Goal: Task Accomplishment & Management: Complete application form

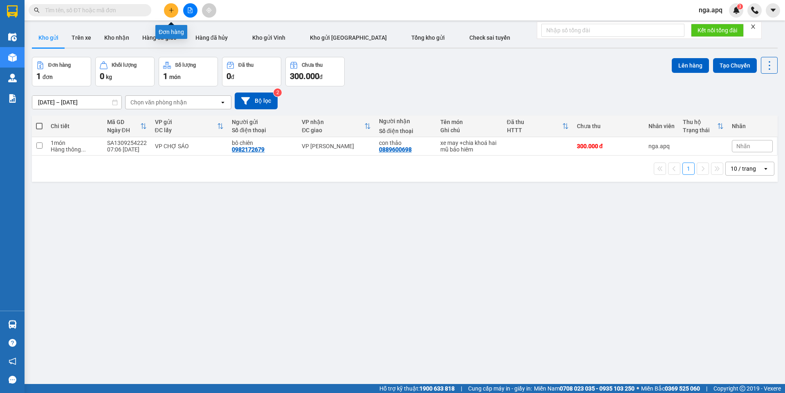
click at [173, 6] on button at bounding box center [171, 10] width 14 height 14
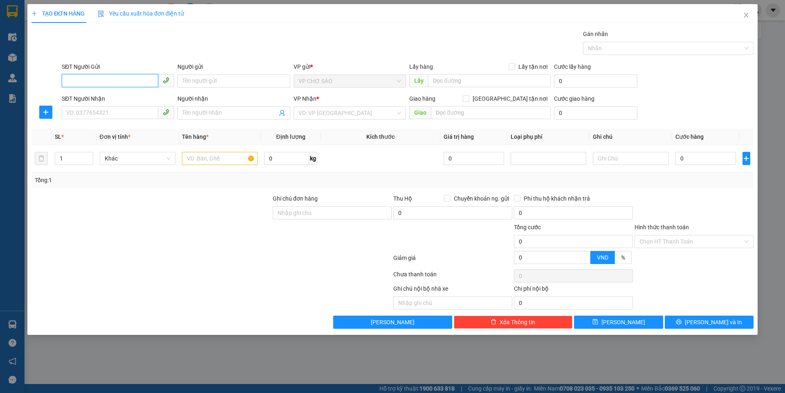
click at [70, 80] on input "SĐT Người Gửi" at bounding box center [110, 80] width 97 height 13
click at [68, 81] on input "SĐT Người Gửi" at bounding box center [110, 80] width 97 height 13
type input "0395387371"
click at [190, 79] on input "Người gửi" at bounding box center [234, 80] width 112 height 13
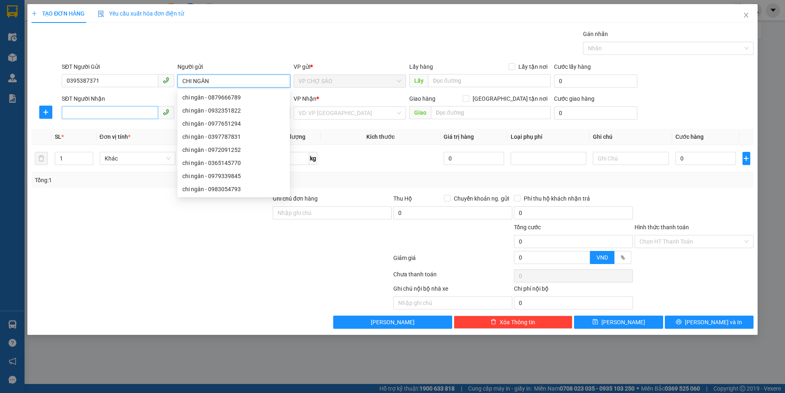
type input "CHI NGÂN"
click at [71, 112] on input "SĐT Người Nhận" at bounding box center [110, 112] width 97 height 13
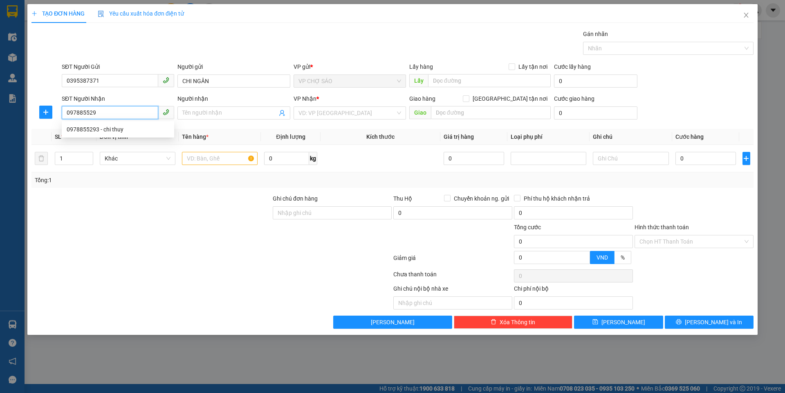
type input "0978855293"
click at [88, 128] on div "0978855293 - chi thuy" at bounding box center [118, 129] width 103 height 9
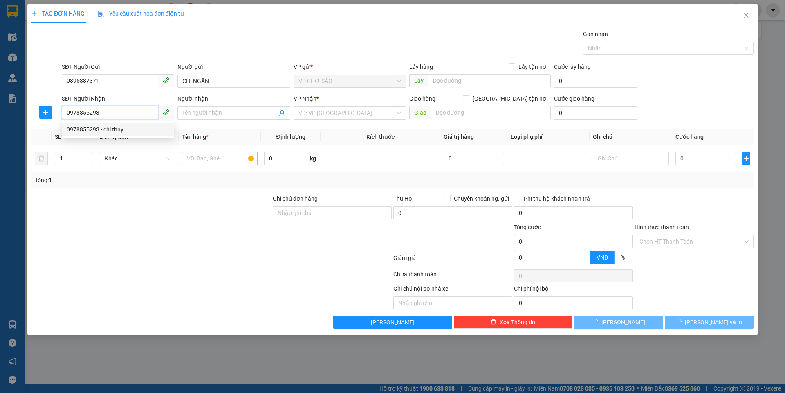
type input "chi thuy"
type input "VP [GEOGRAPHIC_DATA]"
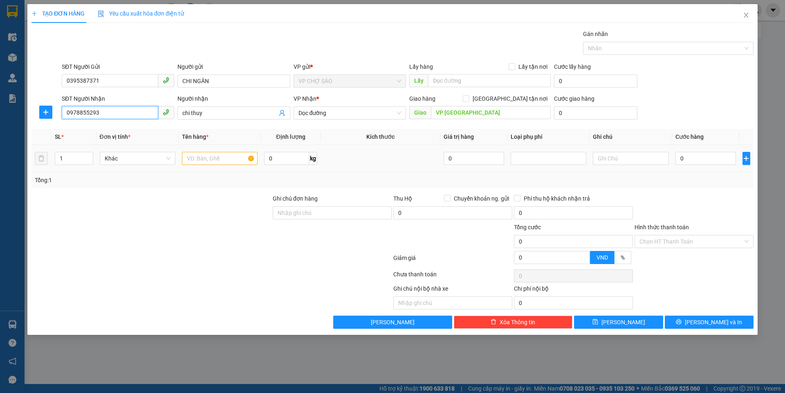
type input "0978855293"
click at [194, 157] on input "text" at bounding box center [220, 158] width 76 height 13
click at [329, 112] on span "Dọc đường" at bounding box center [350, 113] width 103 height 12
type input "VAN NƯƠC"
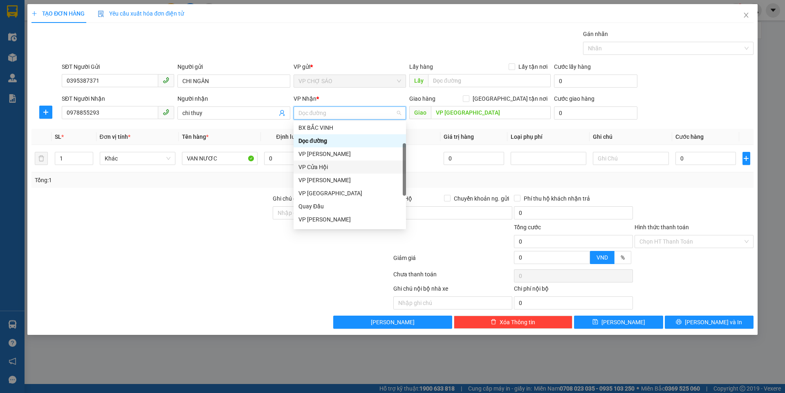
scroll to position [82, 0]
click at [330, 204] on div "VP MỸ ĐÌNH" at bounding box center [350, 204] width 103 height 9
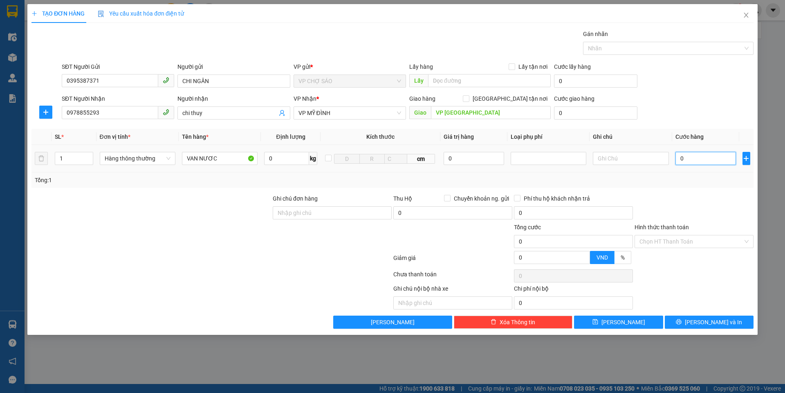
click at [686, 159] on input "0" at bounding box center [706, 158] width 61 height 13
type input "5"
type input "50"
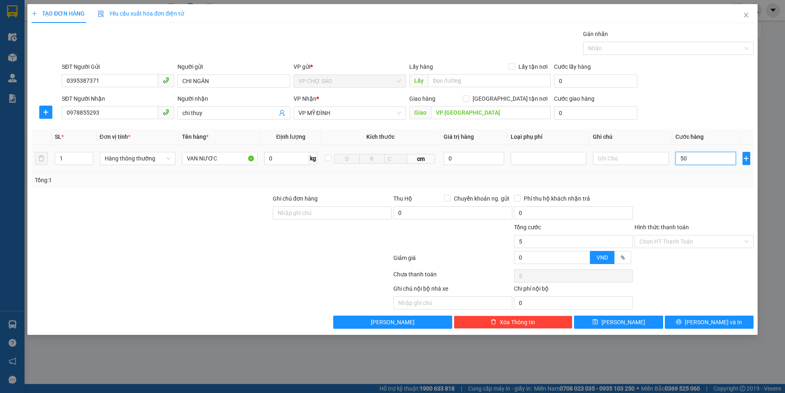
type input "50"
type input "500"
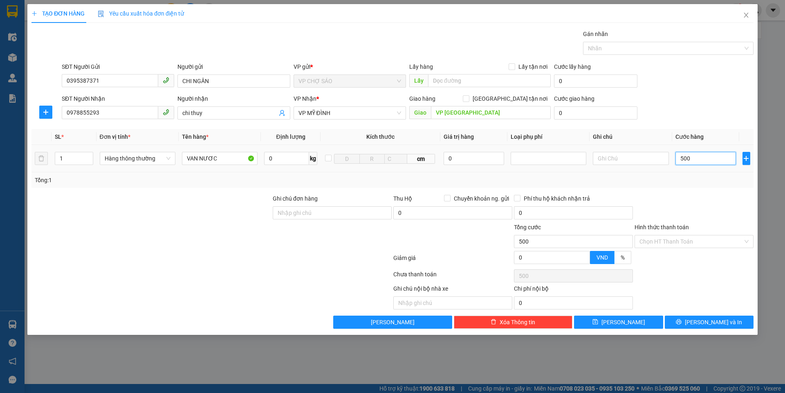
type input "5.000"
type input "50.000"
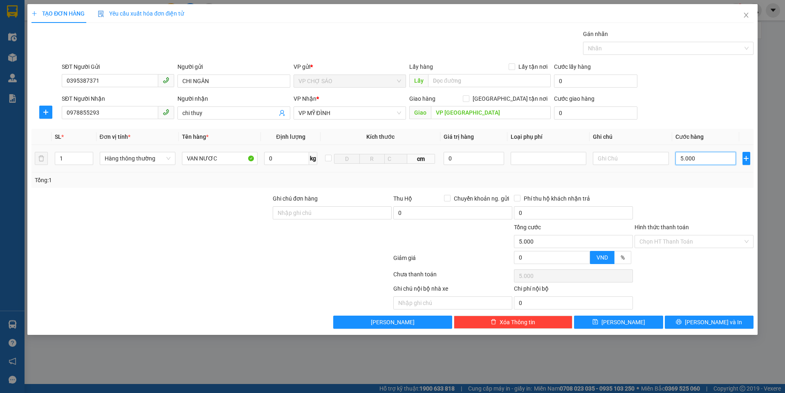
type input "50.000"
type input "500.000"
type input "50.000"
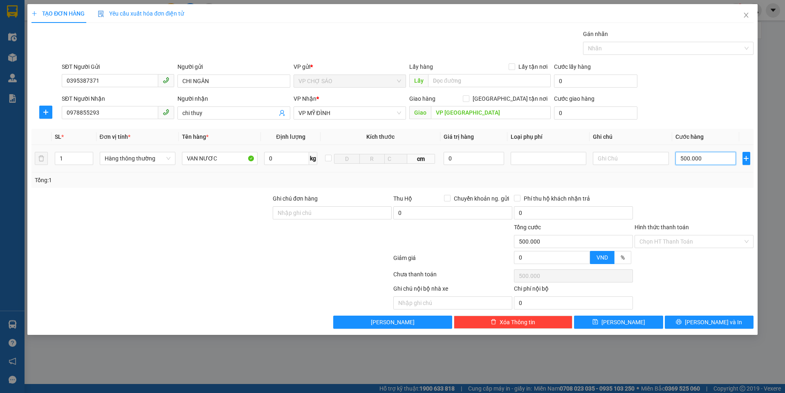
type input "50.000"
click at [682, 320] on icon "printer" at bounding box center [679, 322] width 6 height 6
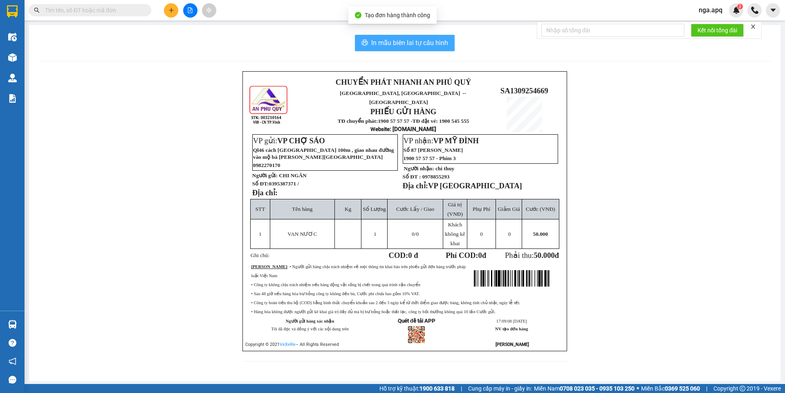
drag, startPoint x: 387, startPoint y: 39, endPoint x: 393, endPoint y: 43, distance: 7.0
click at [388, 40] on span "In mẫu biên lai tự cấu hình" at bounding box center [409, 43] width 77 height 10
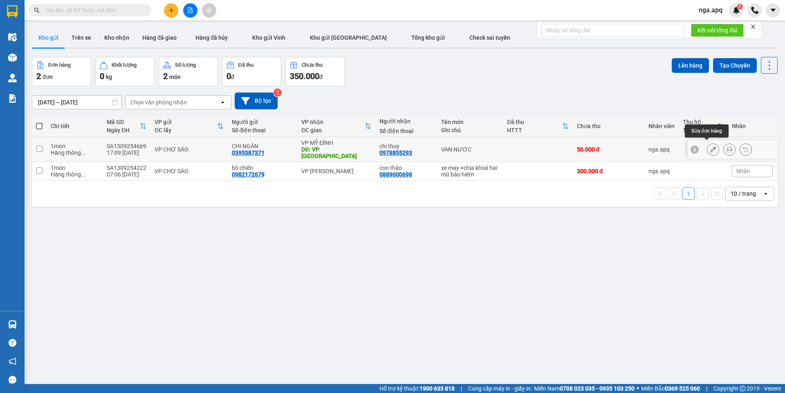
click at [710, 148] on icon at bounding box center [713, 149] width 6 height 6
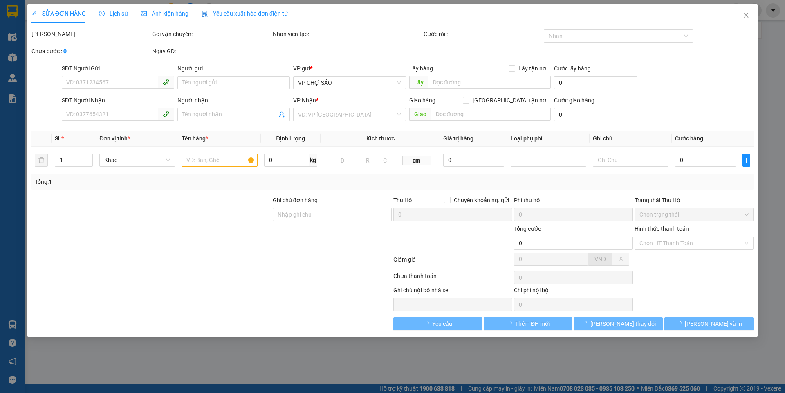
type input "0395387371"
type input "CHI NGÂN"
type input "0978855293"
type input "chi thuy"
type input "VP [GEOGRAPHIC_DATA]"
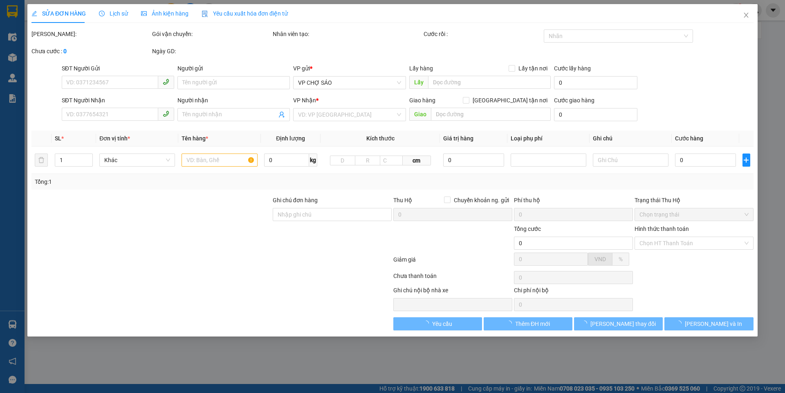
type input "50.000"
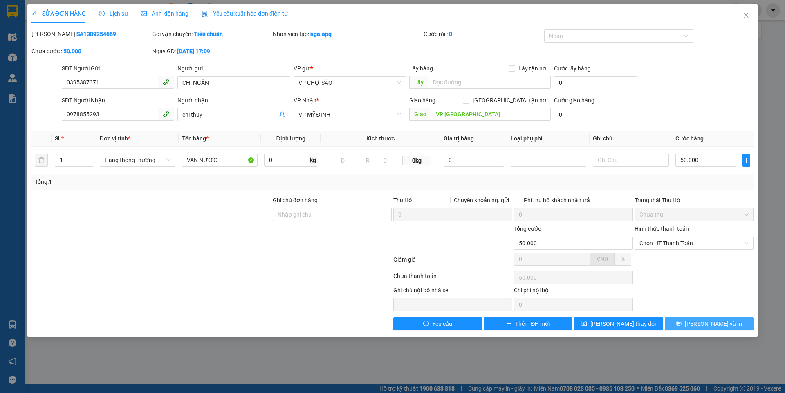
click at [709, 322] on span "[PERSON_NAME] và In" at bounding box center [713, 323] width 57 height 9
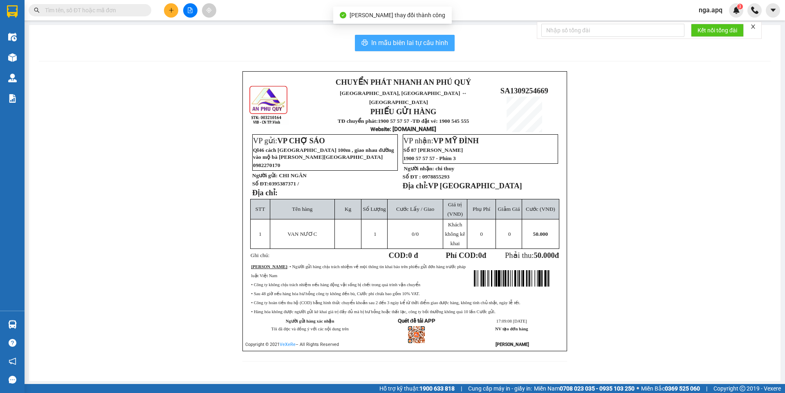
click at [394, 40] on span "In mẫu biên lai tự cấu hình" at bounding box center [409, 43] width 77 height 10
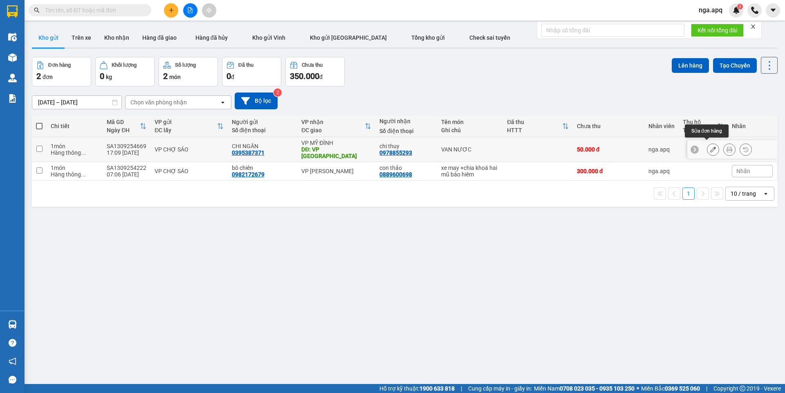
click at [710, 146] on icon at bounding box center [713, 149] width 6 height 6
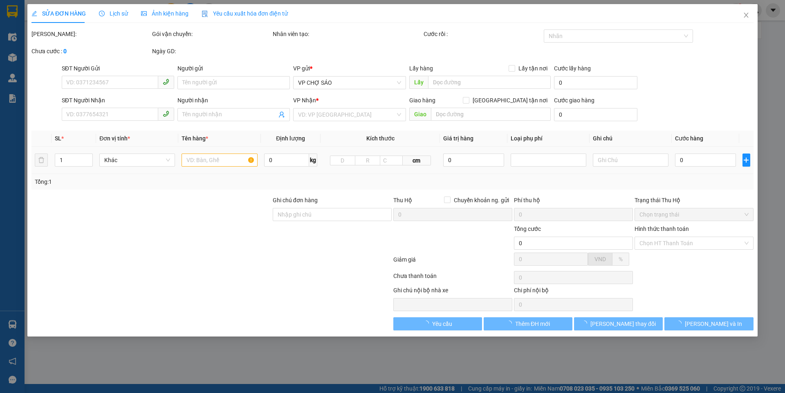
type input "0395387371"
type input "CHI NGÂN"
type input "0978855293"
type input "chi thuy"
type input "VP [GEOGRAPHIC_DATA]"
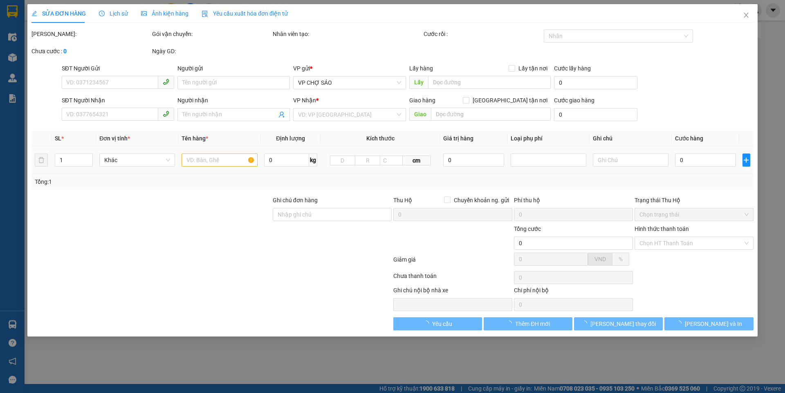
type input "50.000"
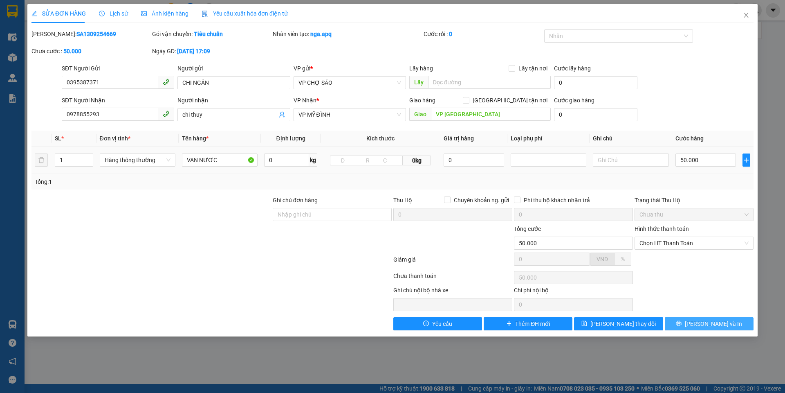
click at [713, 325] on span "[PERSON_NAME] và In" at bounding box center [713, 323] width 57 height 9
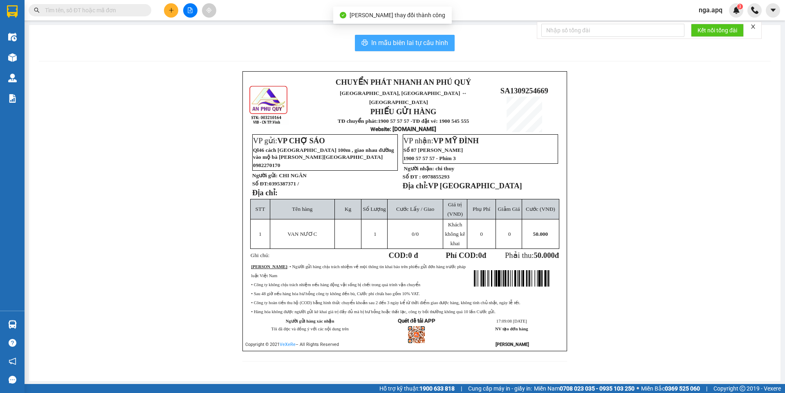
click at [399, 38] on span "In mẫu biên lai tự cấu hình" at bounding box center [409, 43] width 77 height 10
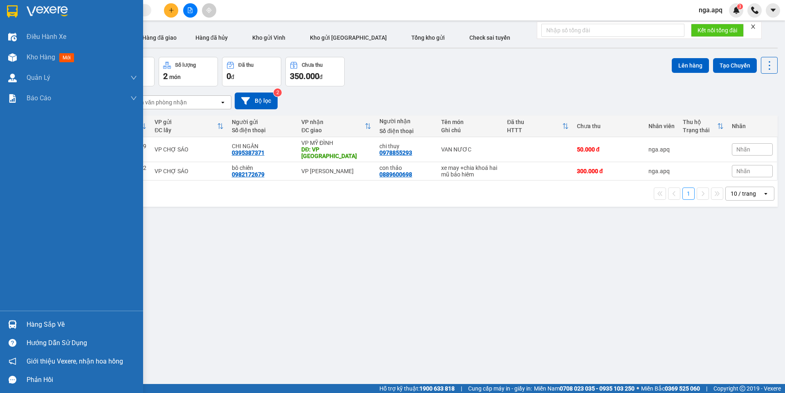
click at [17, 320] on div at bounding box center [12, 324] width 14 height 14
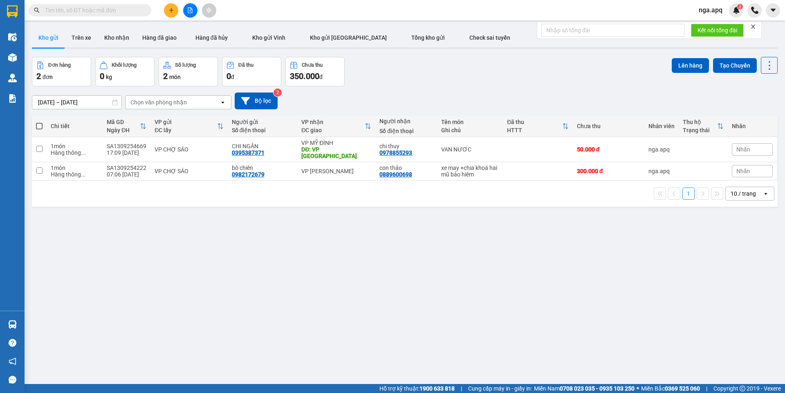
click at [672, 326] on section "Kết quả tìm kiếm ( 0 ) Bộ lọc No Data nga.apq 3 Điều hành xe Kho hàng mới Quản …" at bounding box center [392, 196] width 785 height 393
click at [177, 8] on button at bounding box center [171, 10] width 14 height 14
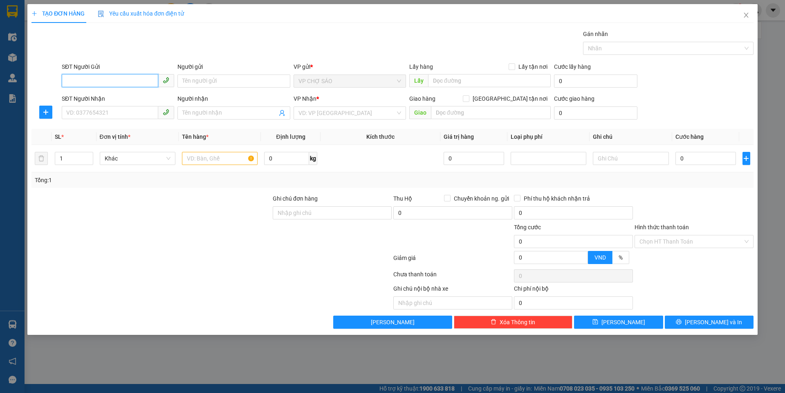
click at [68, 79] on input "SĐT Người Gửi" at bounding box center [110, 80] width 97 height 13
type input "0948767158"
click at [97, 95] on div "0948767158 - bác liễu" at bounding box center [118, 97] width 103 height 9
type input "bác liễu"
type input "0948767158"
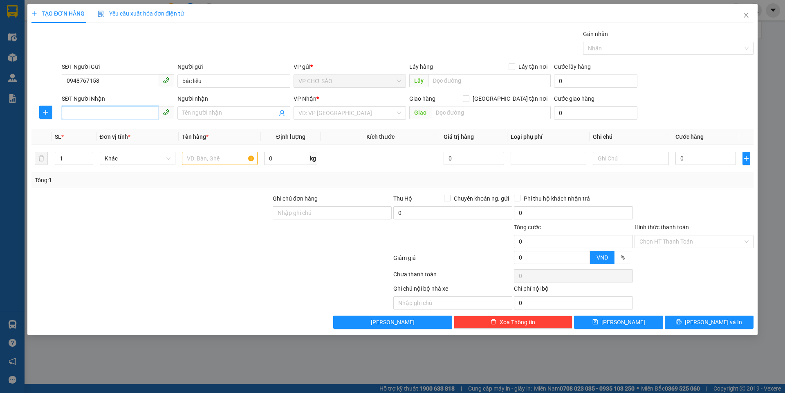
click at [78, 114] on input "SĐT Người Nhận" at bounding box center [110, 112] width 97 height 13
click at [97, 142] on div "0848944627 - c [PERSON_NAME]" at bounding box center [118, 142] width 103 height 9
type input "0848944627"
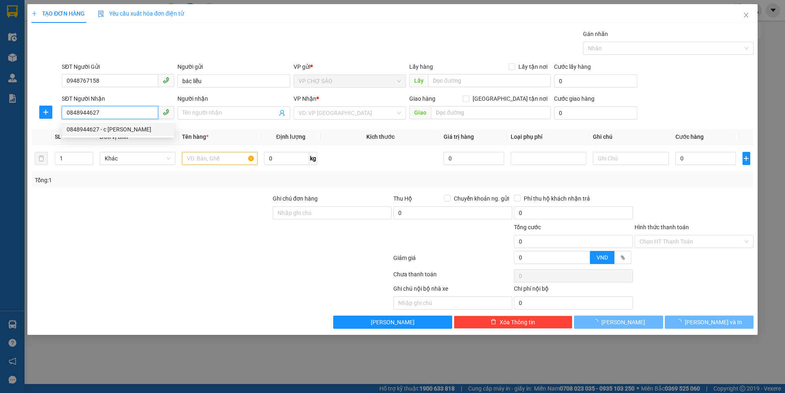
type input "c ng thị [PERSON_NAME]"
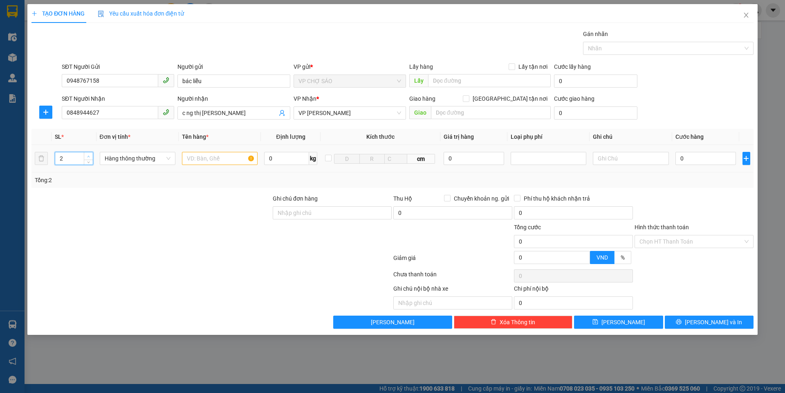
click at [90, 153] on span "Increase Value" at bounding box center [88, 155] width 9 height 7
type input "3"
click at [90, 153] on span "Increase Value" at bounding box center [88, 155] width 9 height 7
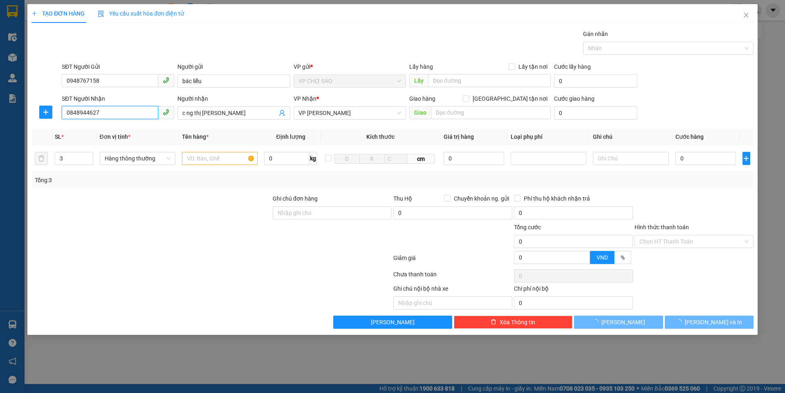
click at [105, 113] on input "0848944627" at bounding box center [110, 112] width 97 height 13
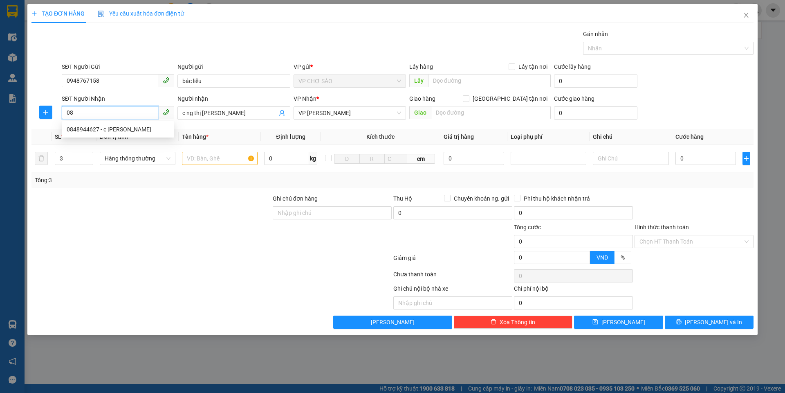
type input "0"
click at [72, 113] on input "SĐT Người Nhận" at bounding box center [110, 112] width 97 height 13
click at [105, 129] on div "0385746794 - c ng thị [PERSON_NAME]" at bounding box center [118, 129] width 103 height 9
click at [118, 130] on div "0385746794 - c ng thị [PERSON_NAME]" at bounding box center [118, 129] width 103 height 9
type input "0385746794"
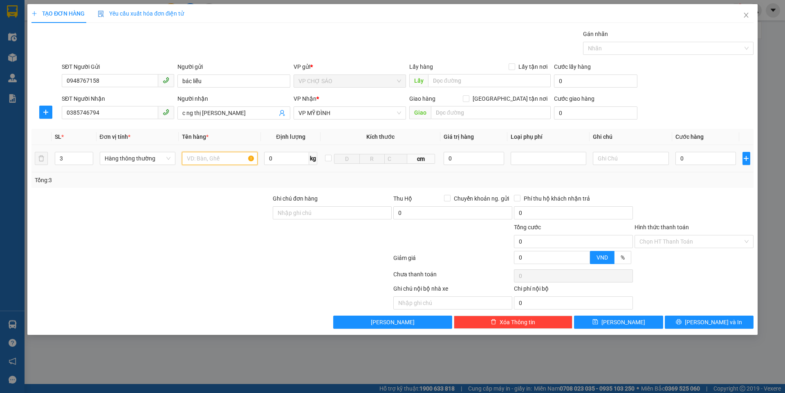
click at [191, 162] on input "text" at bounding box center [220, 158] width 76 height 13
click at [188, 158] on input "text" at bounding box center [220, 158] width 76 height 13
type input "GAO+TRƯNG+[PERSON_NAME]"
click at [682, 157] on input "0" at bounding box center [706, 158] width 61 height 13
type input "1"
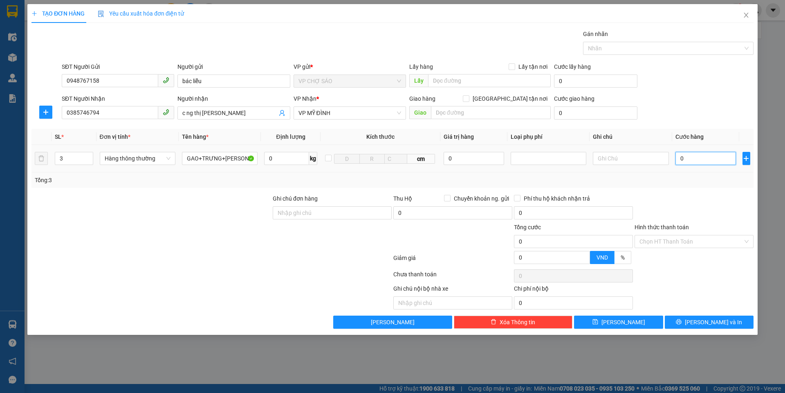
type input "1"
type input "14"
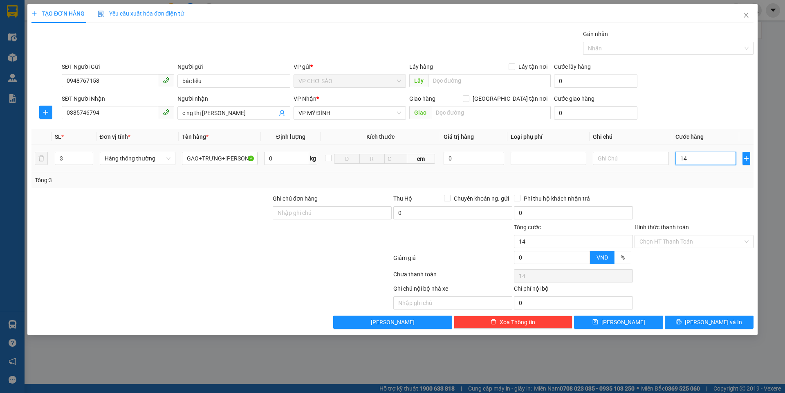
type input "140"
type input "1.400"
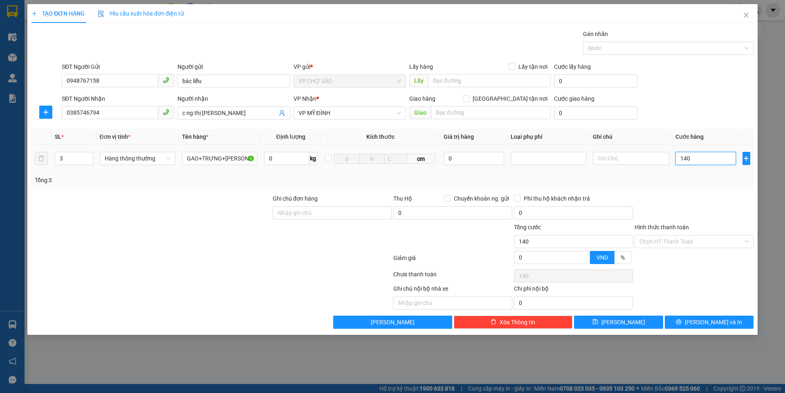
type input "1.400"
type input "14.000"
type input "140.000"
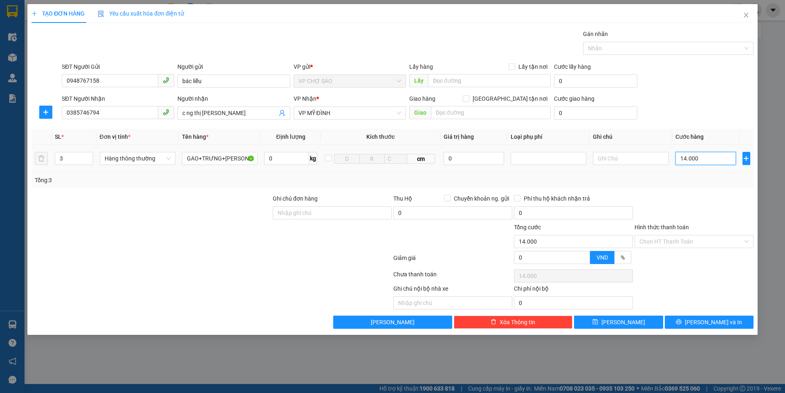
type input "140.000"
click at [707, 320] on span "[PERSON_NAME] và In" at bounding box center [713, 321] width 57 height 9
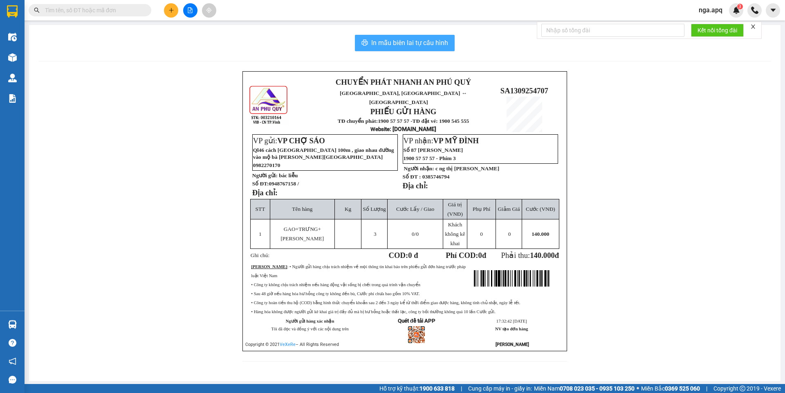
click at [389, 43] on span "In mẫu biên lai tự cấu hình" at bounding box center [409, 43] width 77 height 10
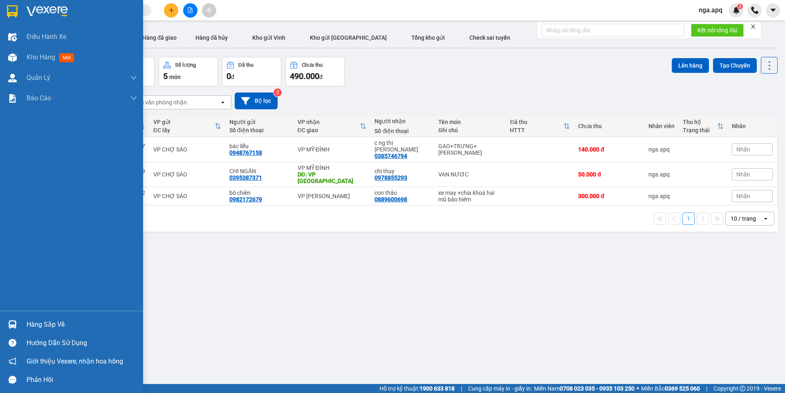
click at [10, 322] on img at bounding box center [12, 324] width 9 height 9
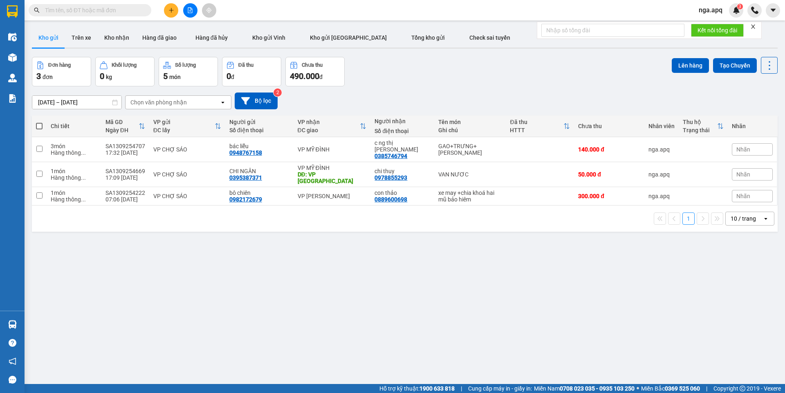
click at [675, 327] on section "Kết quả tìm kiếm ( 0 ) Bộ lọc No Data nga.apq 3 Điều hành xe Kho hàng mới Quản …" at bounding box center [392, 196] width 785 height 393
drag, startPoint x: 428, startPoint y: 103, endPoint x: 390, endPoint y: 92, distance: 40.0
click at [398, 96] on div "[DATE] – [DATE] Press the down arrow key to interact with the calendar and sele…" at bounding box center [405, 100] width 746 height 17
drag, startPoint x: 387, startPoint y: 91, endPoint x: 334, endPoint y: 57, distance: 63.4
click at [371, 74] on div "ver 1.8.143 Kho gửi Trên xe Kho nhận Hàng đã giao Hàng đã hủy Kho gửi Vinh Kho …" at bounding box center [405, 221] width 753 height 393
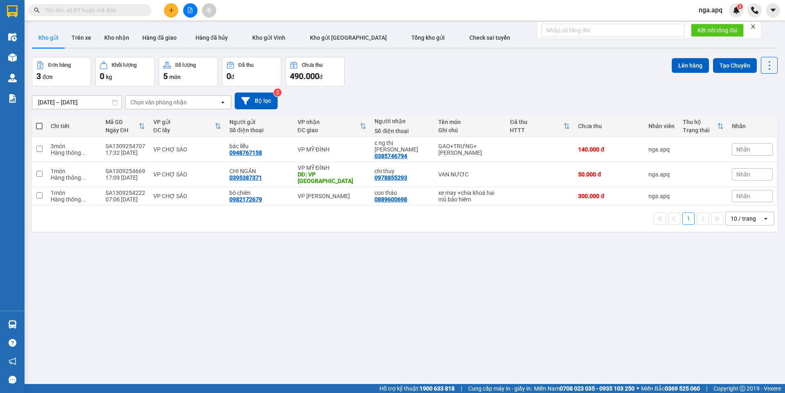
click at [330, 56] on div "ver 1.8.143 Kho gửi Trên xe Kho nhận Hàng đã giao Hàng đã hủy Kho gửi Vinh Kho …" at bounding box center [405, 221] width 753 height 393
click at [169, 9] on icon "plus" at bounding box center [172, 10] width 6 height 6
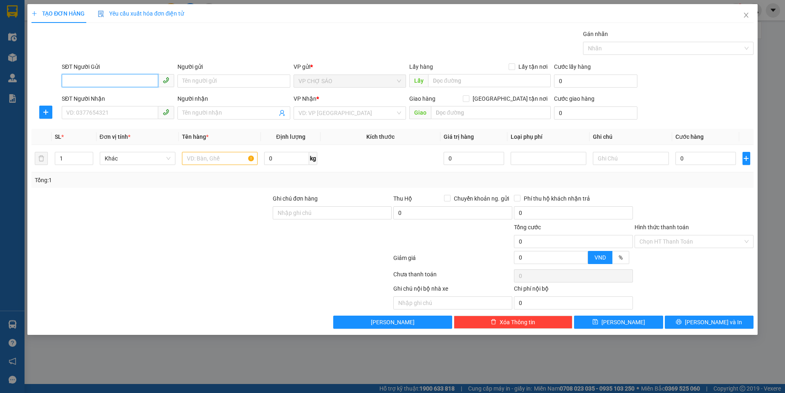
drag, startPoint x: 71, startPoint y: 79, endPoint x: 78, endPoint y: 61, distance: 19.7
click at [70, 79] on input "SĐT Người Gửi" at bounding box center [110, 80] width 97 height 13
type input "0982131686"
drag, startPoint x: 94, startPoint y: 98, endPoint x: 90, endPoint y: 103, distance: 6.9
click at [94, 97] on div "0982131686 - bô hung" at bounding box center [118, 97] width 103 height 9
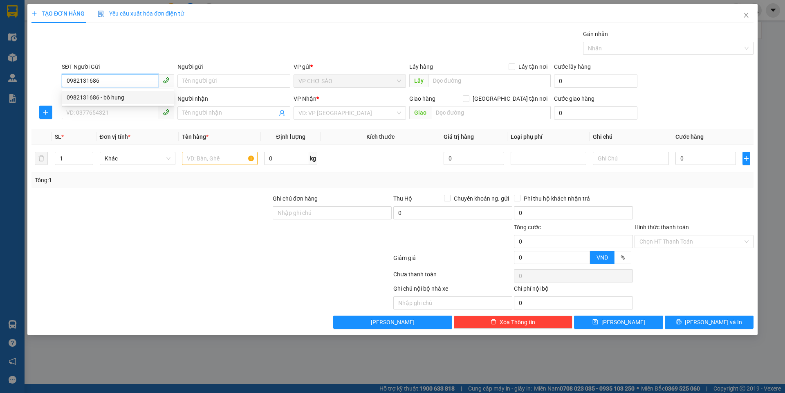
type input "bô hung"
type input "0982131686"
click at [86, 113] on input "SĐT Người Nhận" at bounding box center [110, 112] width 97 height 13
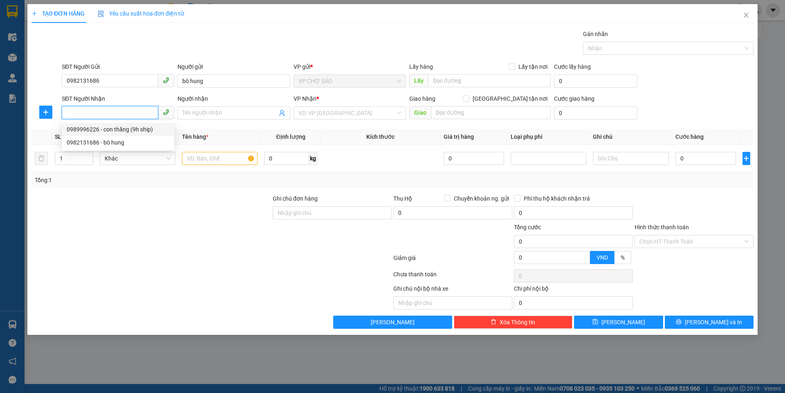
click at [90, 129] on div "0989996226 - con thăng (9h ship)" at bounding box center [118, 129] width 103 height 9
type input "0989996226"
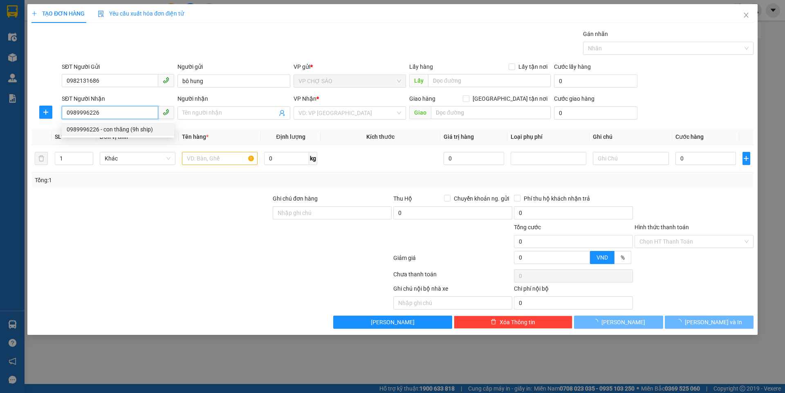
type input "con thăng (9h ship)"
checkbox input "true"
type input "tòa s3 ,136 [PERSON_NAME], [GEOGRAPHIC_DATA] , [GEOGRAPHIC_DATA]"
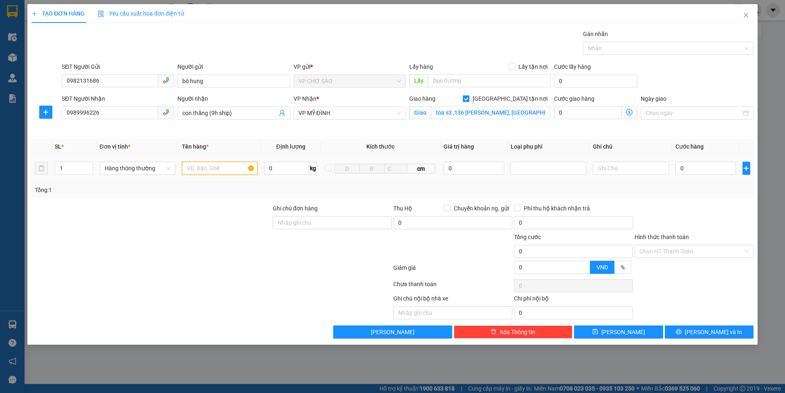
click at [193, 169] on input "text" at bounding box center [220, 168] width 76 height 13
type input "THƯC PHÂM"
click at [683, 167] on input "0" at bounding box center [706, 168] width 61 height 13
type input "4"
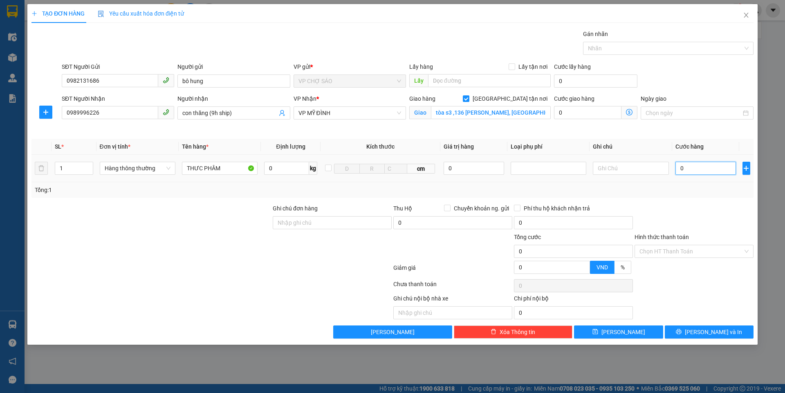
type input "4"
type input "40"
type input "400"
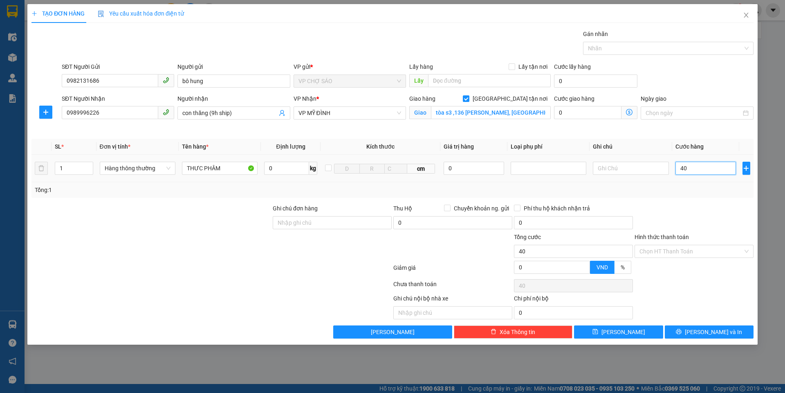
type input "400"
type input "4.000"
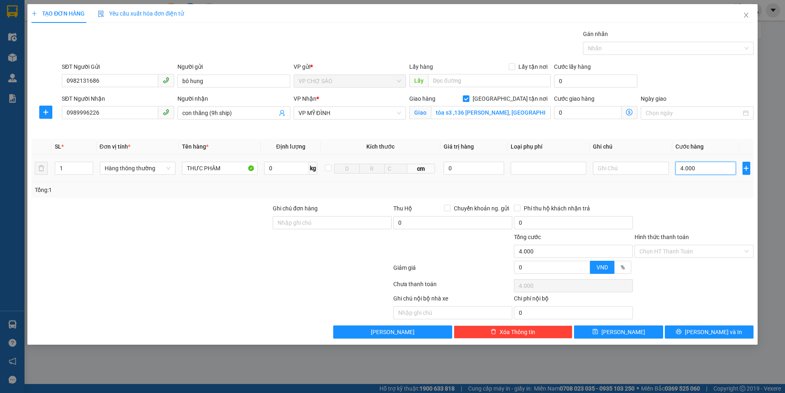
type input "40.000"
drag, startPoint x: 688, startPoint y: 251, endPoint x: 687, endPoint y: 257, distance: 5.7
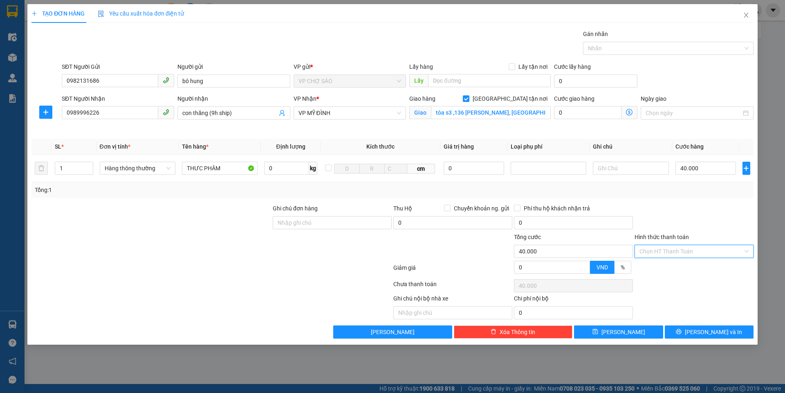
click at [688, 252] on input "Hình thức thanh toán" at bounding box center [691, 251] width 103 height 12
click at [674, 268] on div "Tại văn phòng" at bounding box center [694, 267] width 109 height 9
type input "0"
click at [705, 331] on span "[PERSON_NAME] và In" at bounding box center [713, 331] width 57 height 9
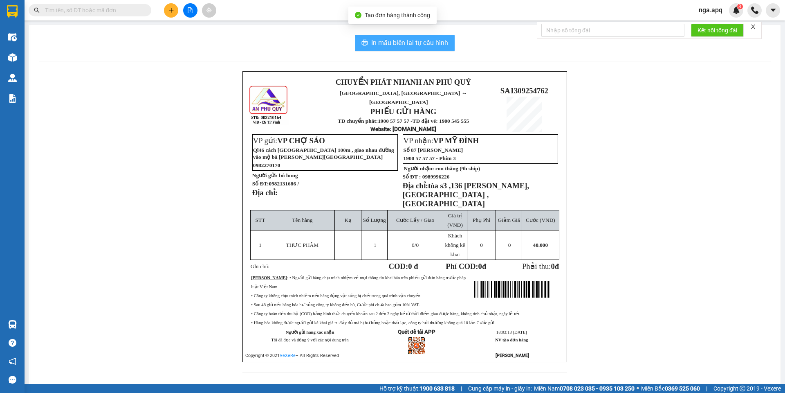
click at [398, 39] on span "In mẫu biên lai tự cấu hình" at bounding box center [409, 43] width 77 height 10
